Goal: Task Accomplishment & Management: Use online tool/utility

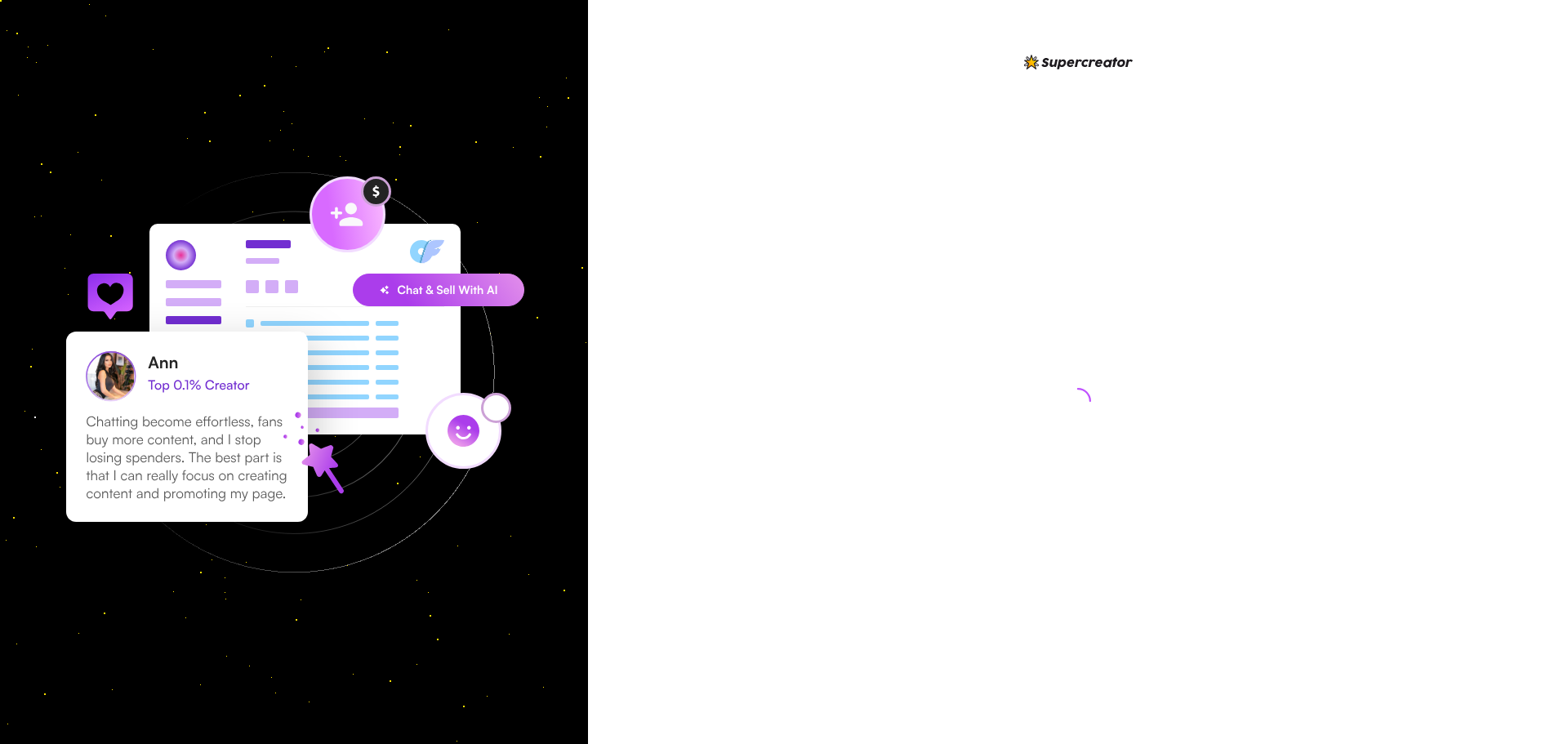
drag, startPoint x: 354, startPoint y: 694, endPoint x: 344, endPoint y: 697, distance: 10.4
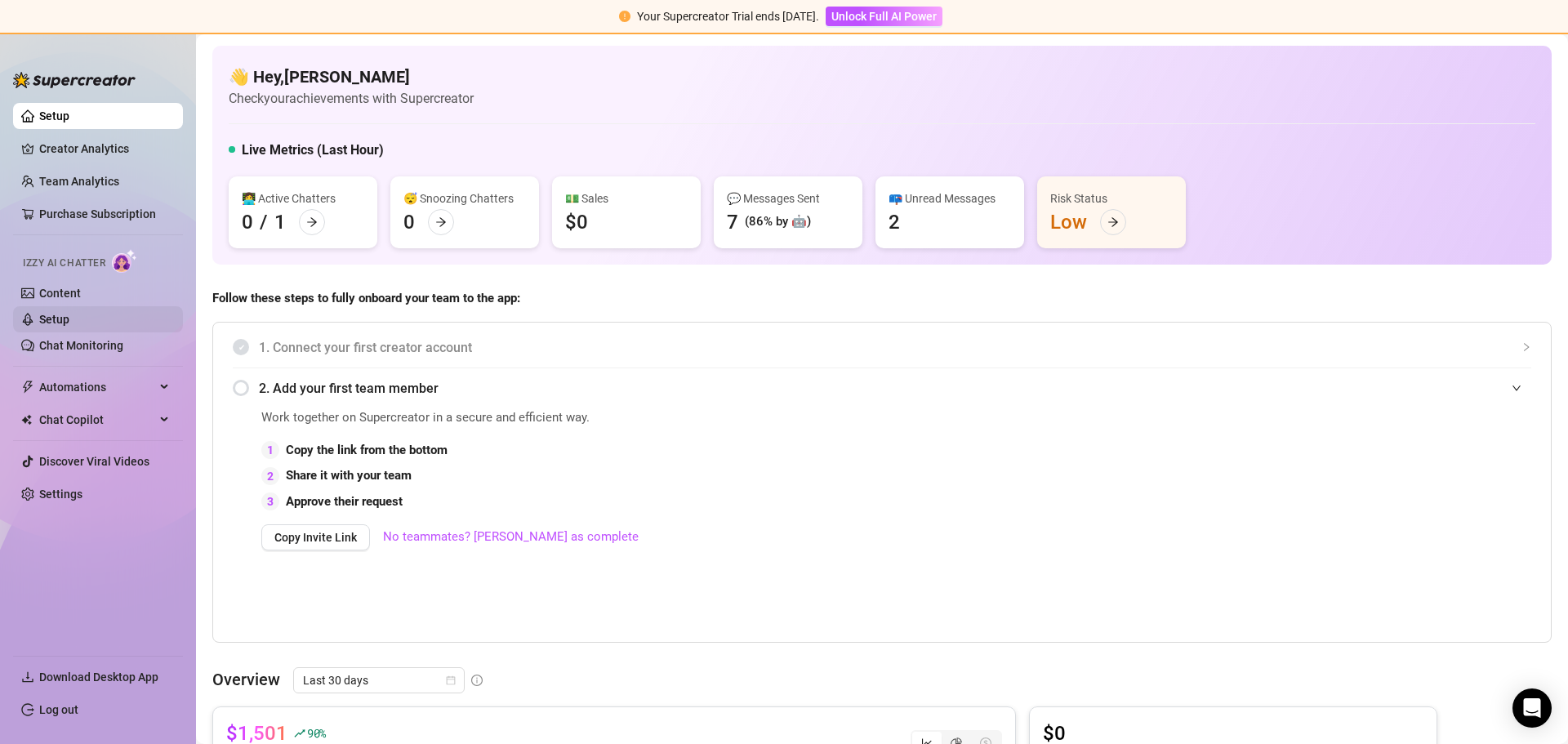
click at [69, 316] on link "Setup" at bounding box center [55, 319] width 30 height 13
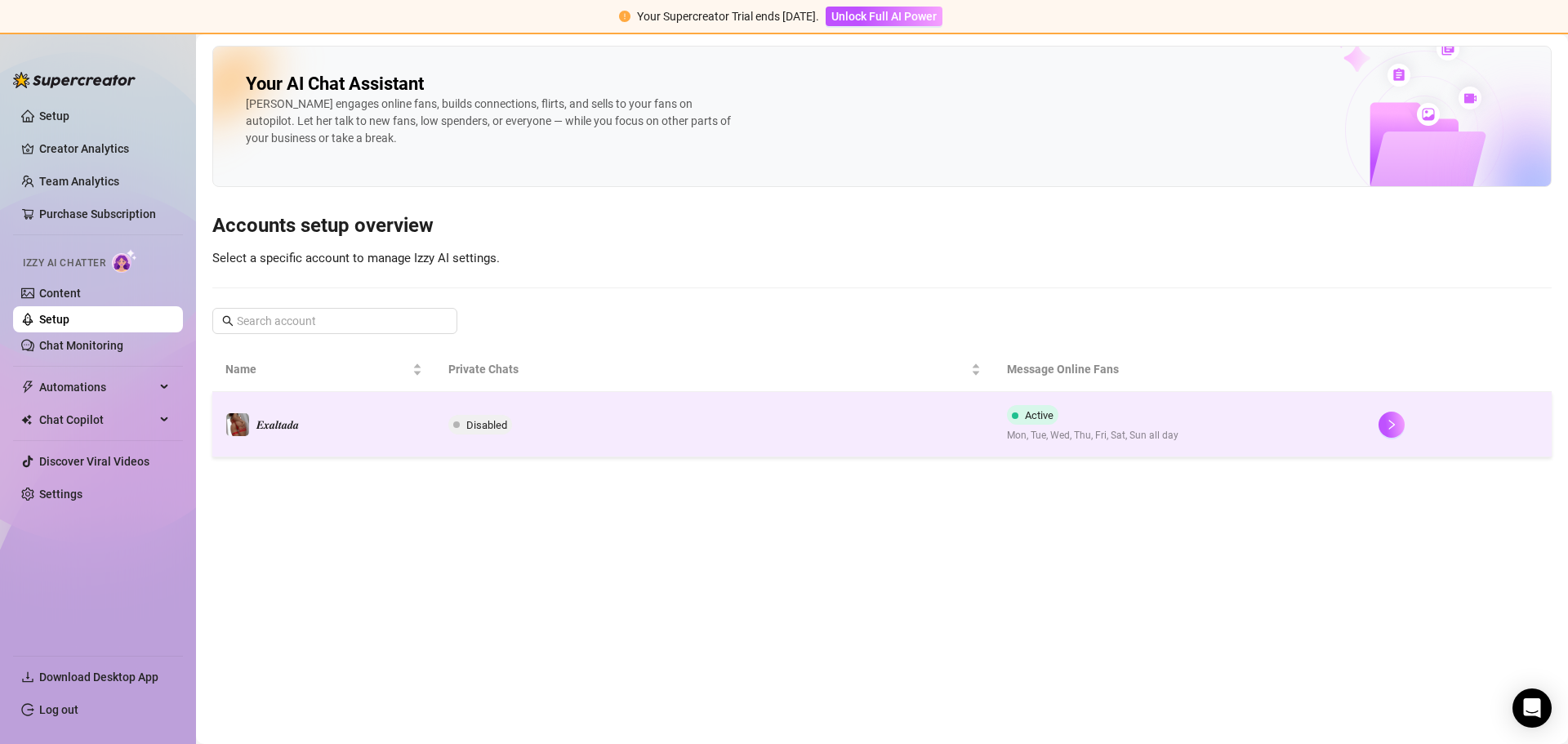
click at [591, 424] on td "Disabled" at bounding box center [715, 424] width 558 height 65
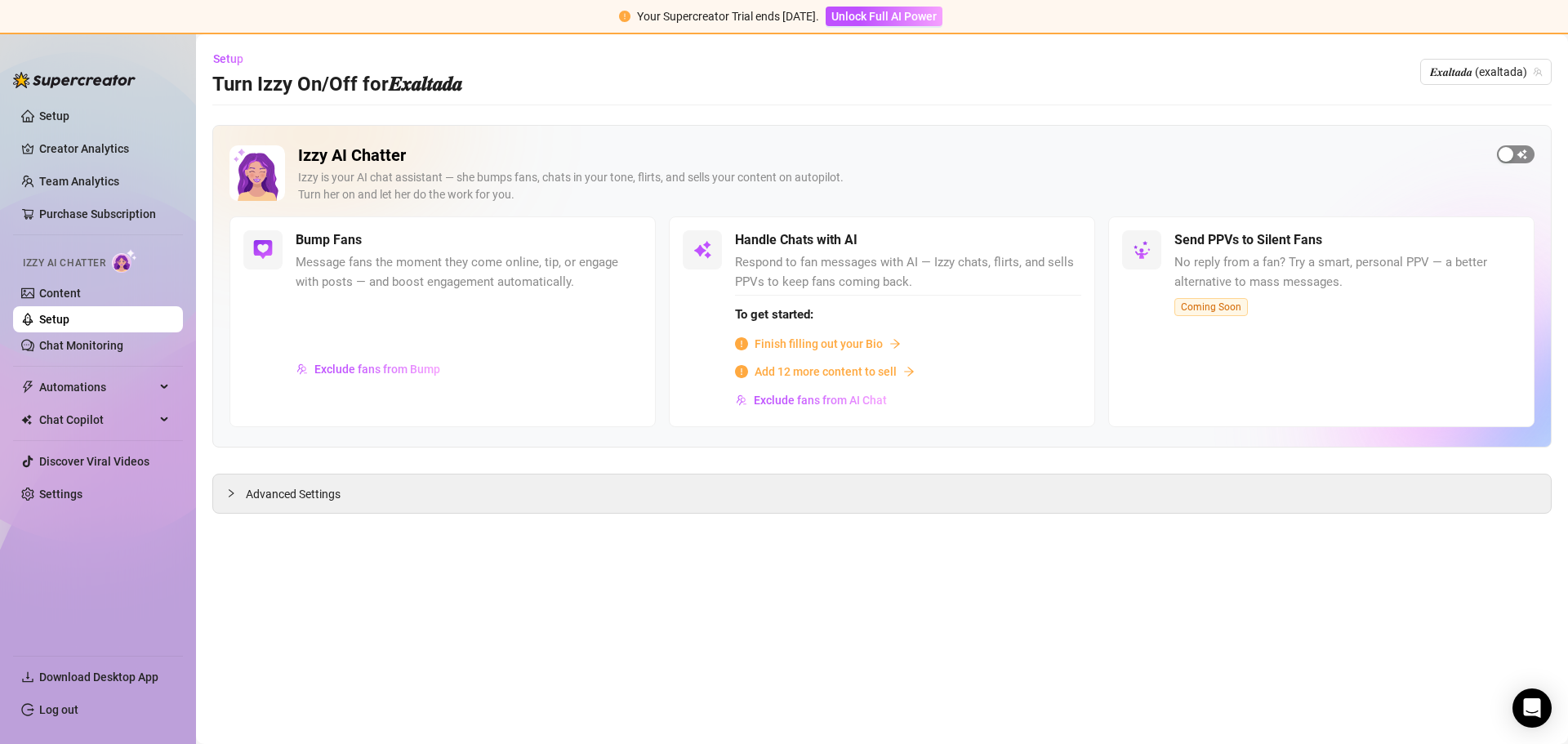
click at [1513, 155] on button "button" at bounding box center [1516, 155] width 38 height 18
